Goal: Task Accomplishment & Management: Complete application form

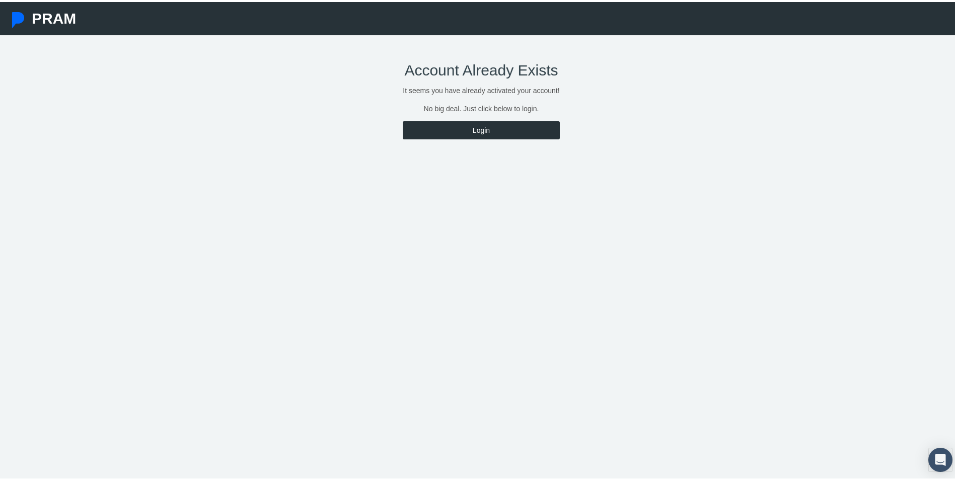
click at [480, 132] on link "Login" at bounding box center [481, 128] width 157 height 18
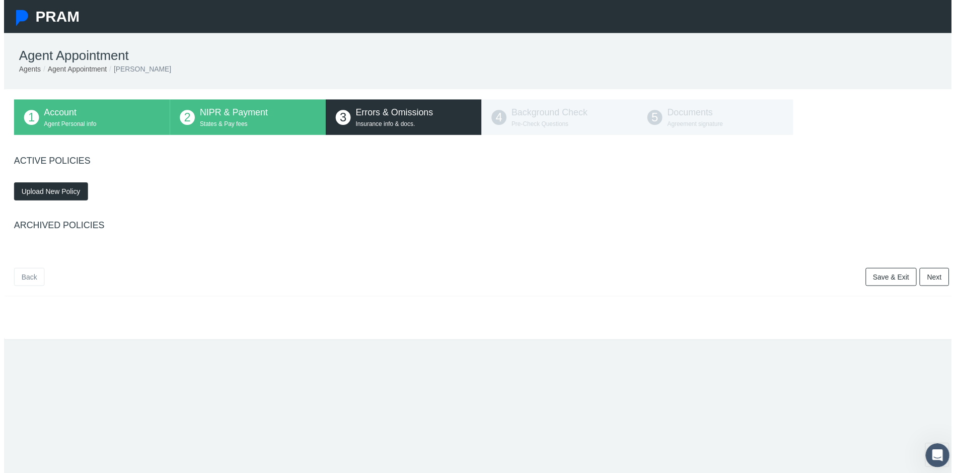
click at [44, 193] on span "Upload New Policy" at bounding box center [47, 193] width 59 height 8
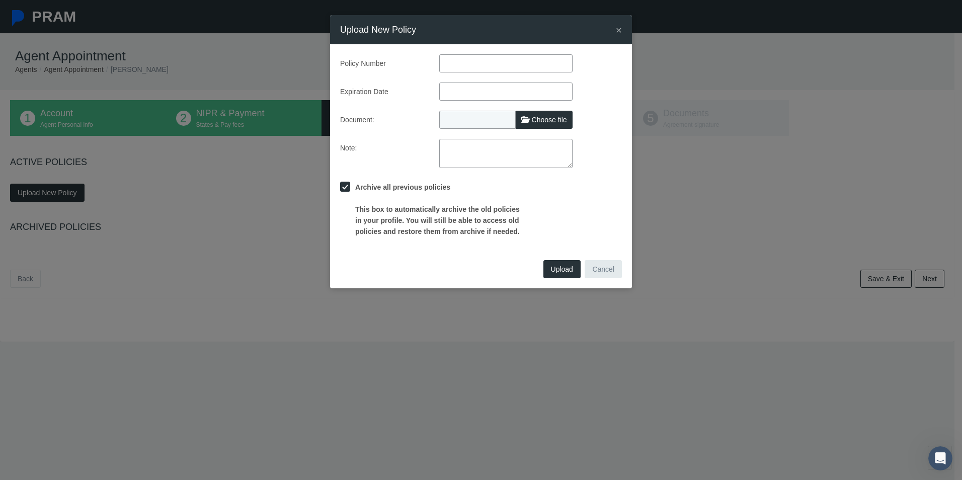
click at [490, 60] on input "text" at bounding box center [505, 63] width 133 height 18
type input "425171292"
click at [480, 97] on input "text" at bounding box center [505, 92] width 133 height 18
click at [540, 111] on th "»" at bounding box center [539, 110] width 15 height 15
click at [541, 112] on th "»" at bounding box center [539, 110] width 15 height 15
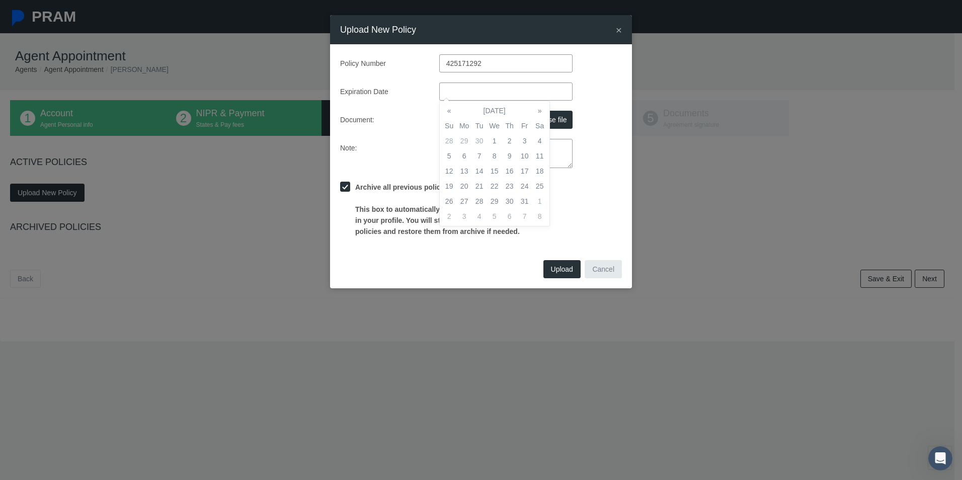
click at [541, 112] on th "»" at bounding box center [539, 110] width 15 height 15
click at [542, 112] on th "»" at bounding box center [539, 110] width 15 height 15
click at [543, 112] on th "»" at bounding box center [539, 110] width 15 height 15
click at [543, 113] on th "»" at bounding box center [539, 110] width 15 height 15
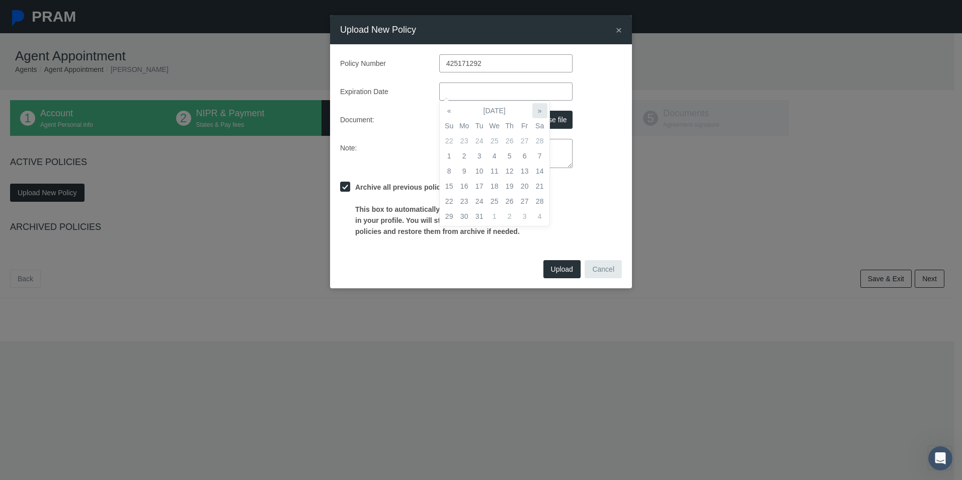
click at [543, 113] on th "»" at bounding box center [539, 110] width 15 height 15
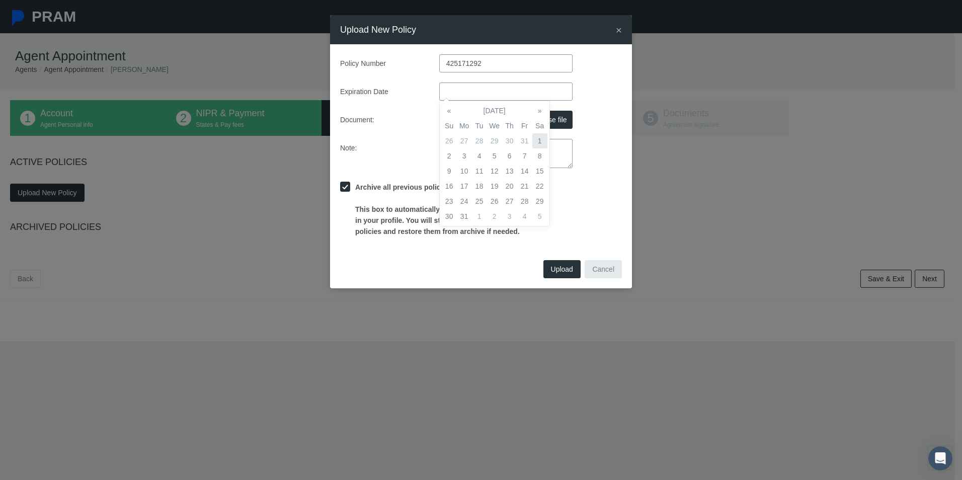
click at [540, 138] on td "1" at bounding box center [539, 140] width 15 height 15
type input "[DATE]"
click at [616, 194] on div "Archive all previous policies This box to automatically archive the old policie…" at bounding box center [481, 207] width 297 height 59
click at [536, 117] on span "Choose file" at bounding box center [549, 120] width 35 height 8
click at [536, 117] on input "Choose file" at bounding box center [505, 118] width 133 height 14
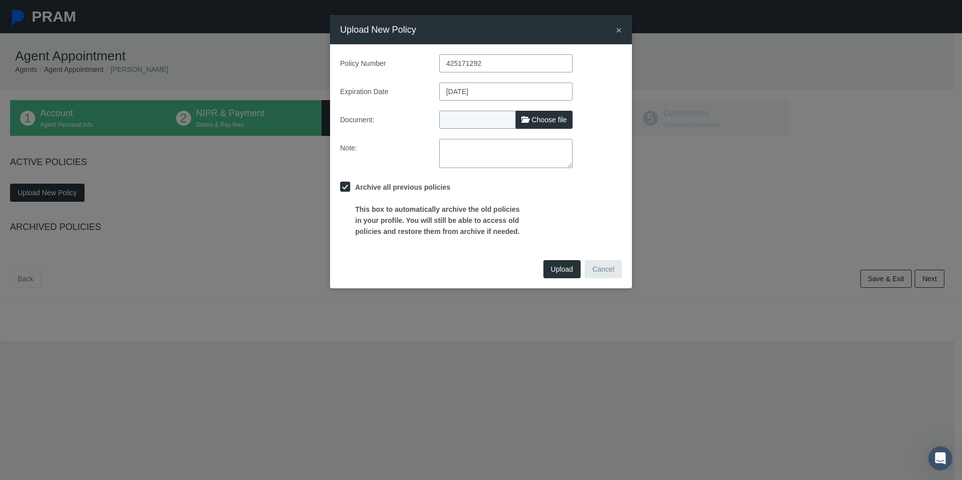
type input "C:\fakepath\[PERSON_NAME]-eo_certificate.pdf"
type input "[PERSON_NAME]-eo_certificate.pdf"
click at [561, 268] on span "Upload" at bounding box center [562, 269] width 22 height 8
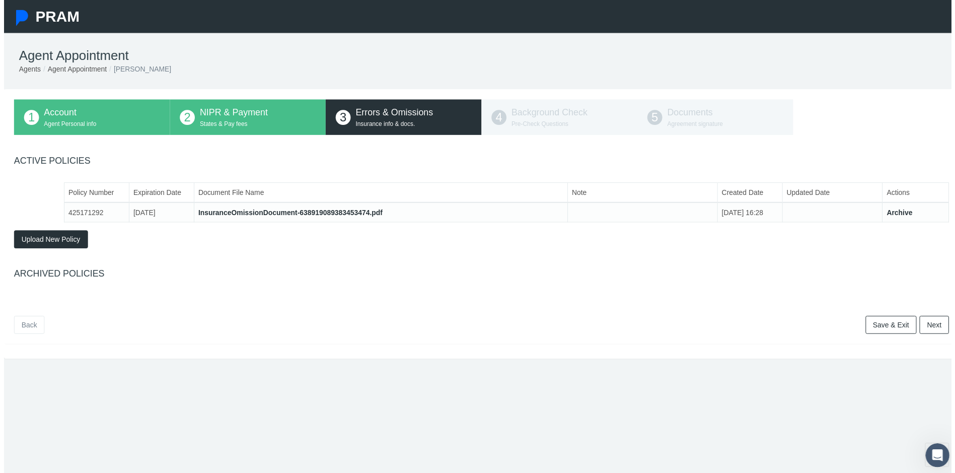
click at [934, 330] on link "Next" at bounding box center [937, 327] width 30 height 18
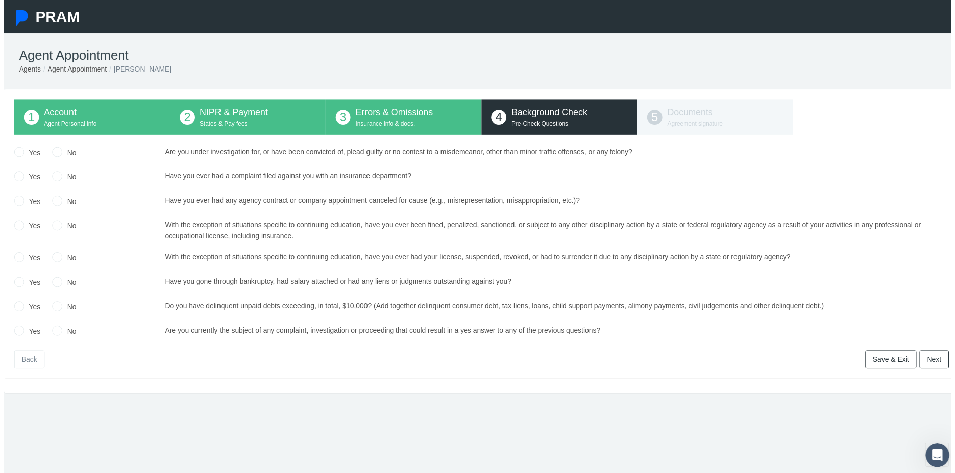
click at [52, 153] on input "No" at bounding box center [54, 152] width 10 height 10
radio input "true"
click at [55, 176] on input "No" at bounding box center [54, 177] width 10 height 10
radio input "true"
click at [53, 203] on input "No" at bounding box center [54, 201] width 10 height 10
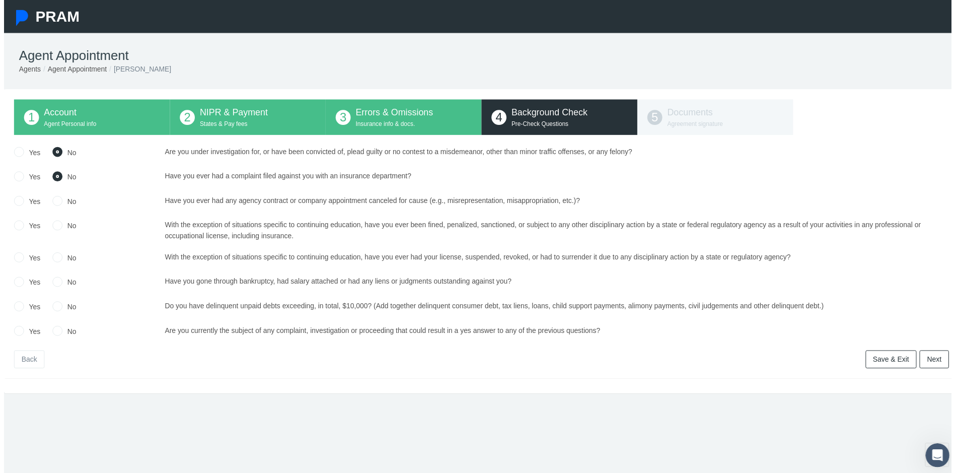
radio input "true"
click at [56, 229] on input "No" at bounding box center [54, 226] width 10 height 10
radio input "true"
click at [52, 261] on input "No" at bounding box center [54, 258] width 10 height 10
radio input "true"
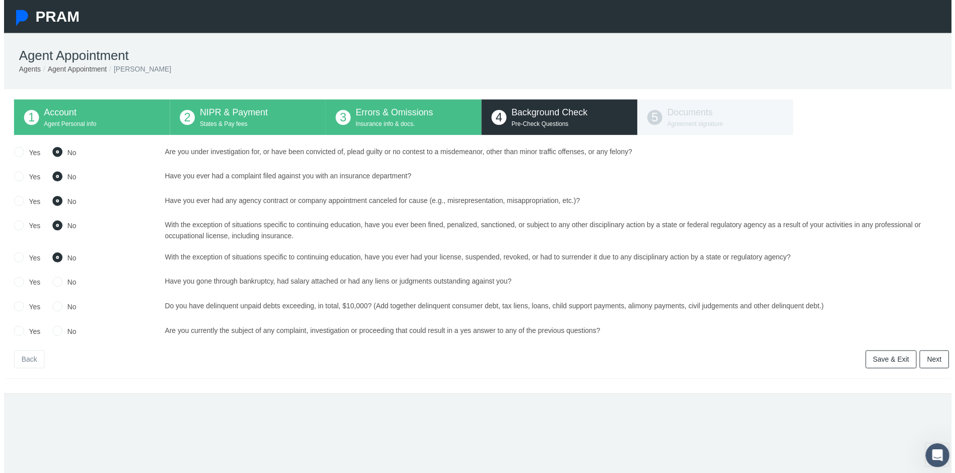
click at [57, 284] on input "No" at bounding box center [54, 283] width 10 height 10
radio input "true"
click at [56, 312] on input "No" at bounding box center [54, 307] width 10 height 10
radio input "true"
click at [54, 335] on input "No" at bounding box center [54, 332] width 10 height 10
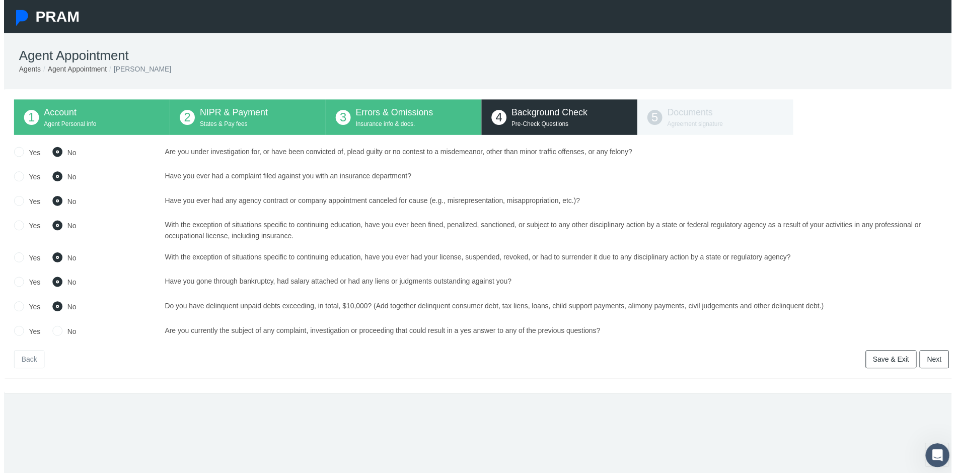
radio input "true"
click at [926, 364] on link "Next" at bounding box center [937, 362] width 30 height 18
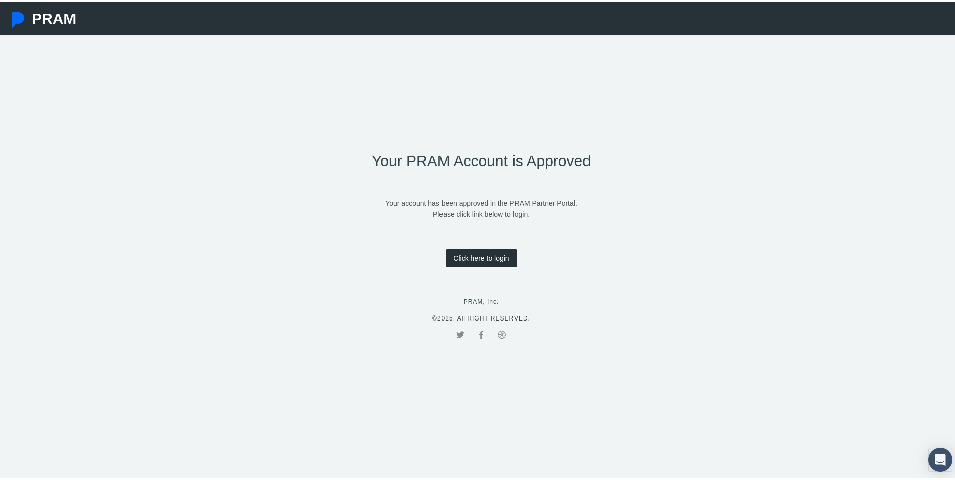
click at [478, 259] on link "Click here to login" at bounding box center [480, 256] width 71 height 18
